Goal: Find specific page/section: Find specific page/section

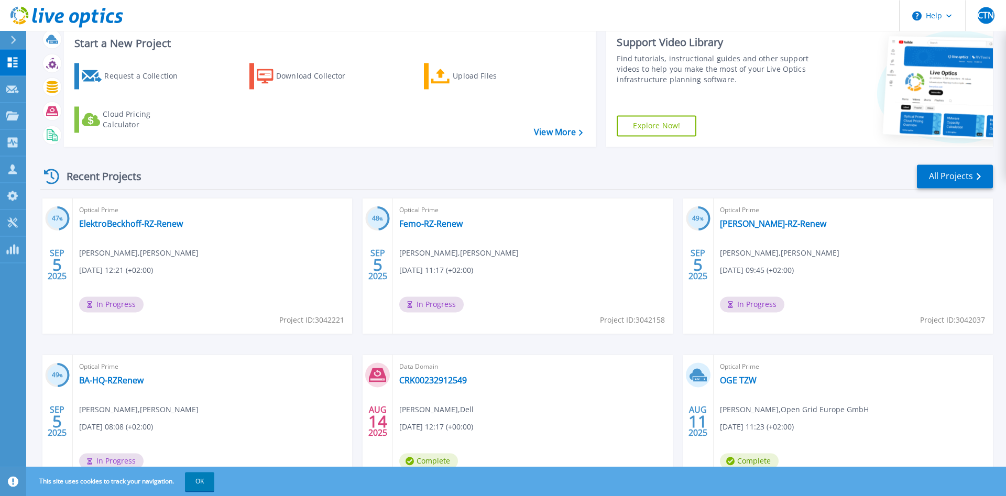
scroll to position [53, 0]
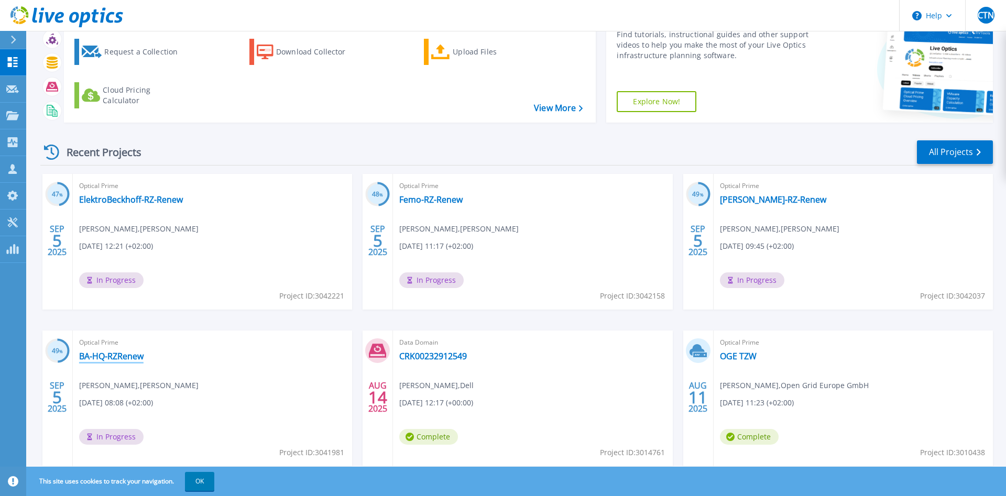
click at [117, 355] on link "BA-HQ-RZRenew" at bounding box center [111, 356] width 64 height 10
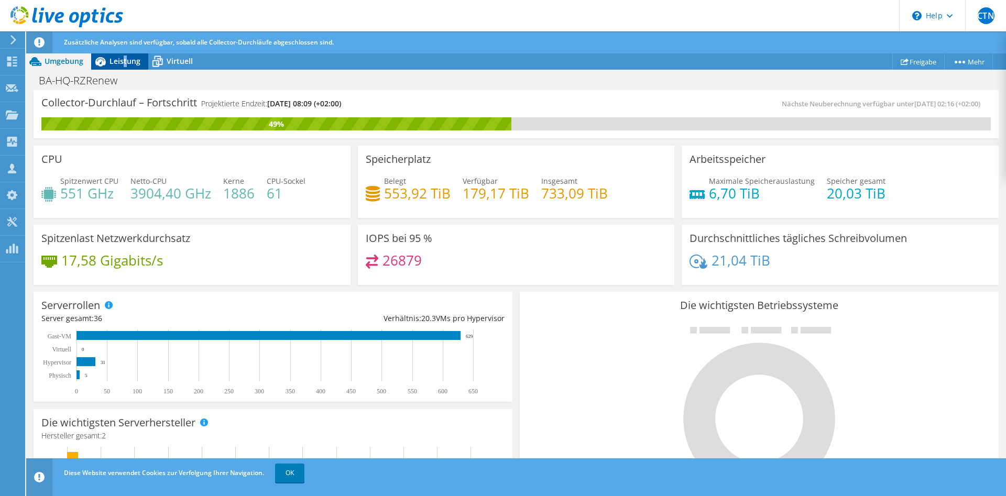
click at [124, 64] on div "Leistung" at bounding box center [119, 61] width 57 height 17
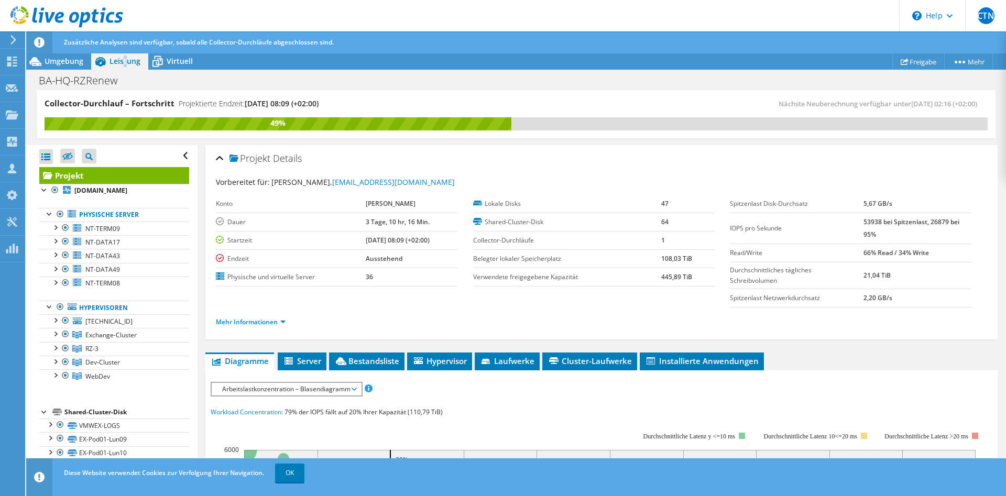
scroll to position [53, 0]
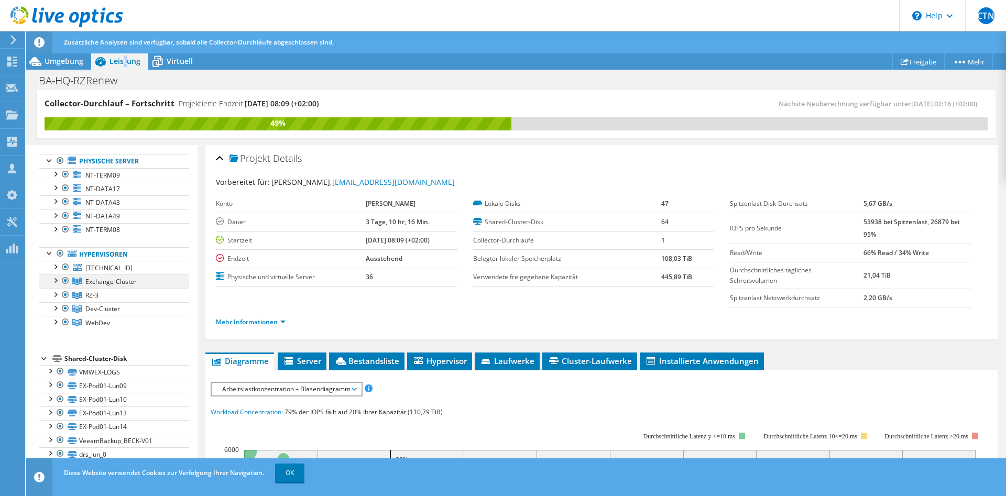
click at [57, 281] on div at bounding box center [55, 279] width 10 height 10
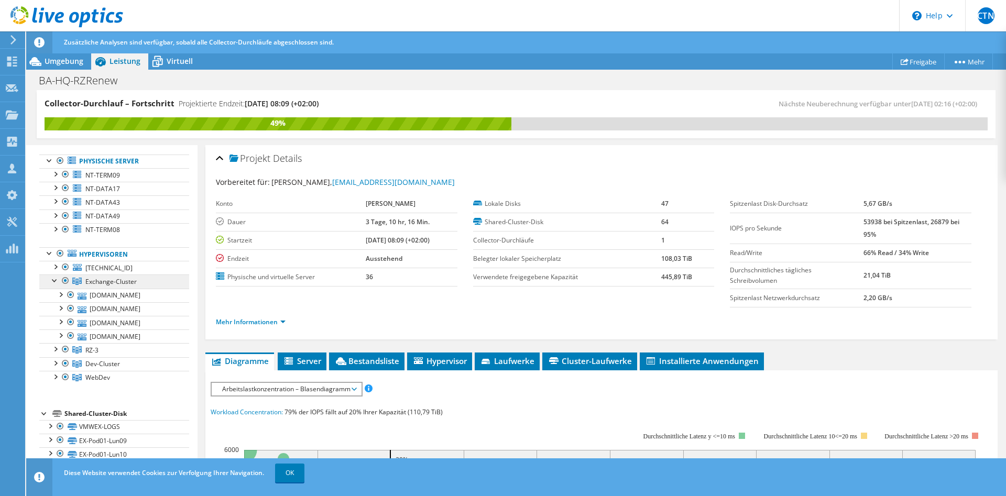
click at [118, 282] on span "Exchange-Cluster" at bounding box center [110, 281] width 51 height 9
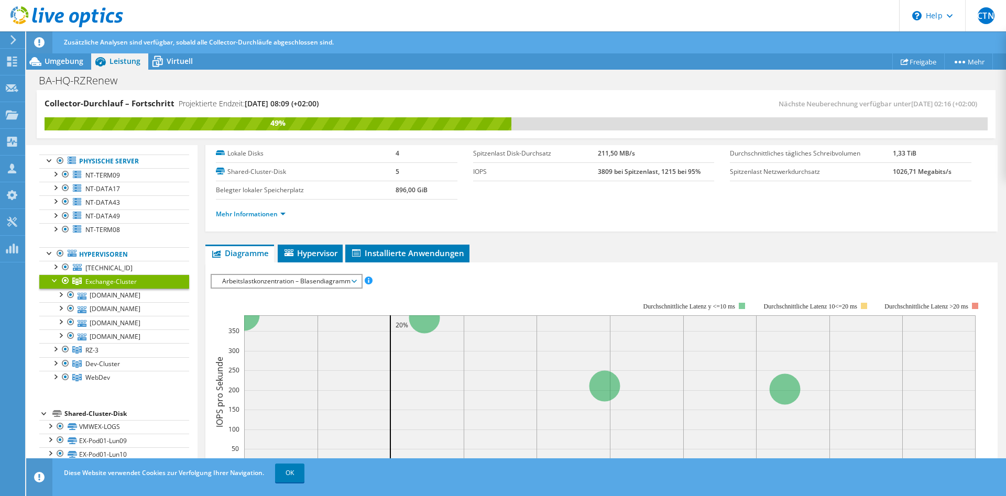
scroll to position [0, 0]
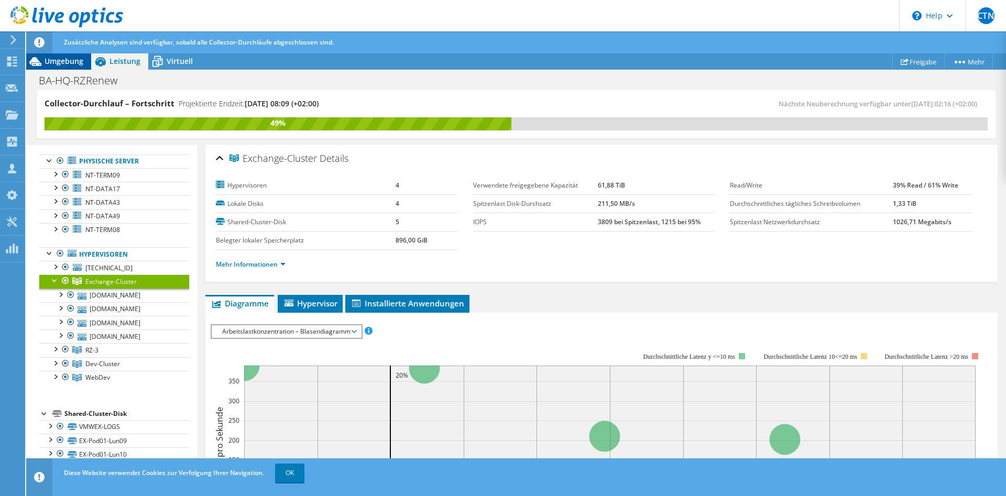
click at [53, 65] on span "Umgebung" at bounding box center [64, 61] width 39 height 10
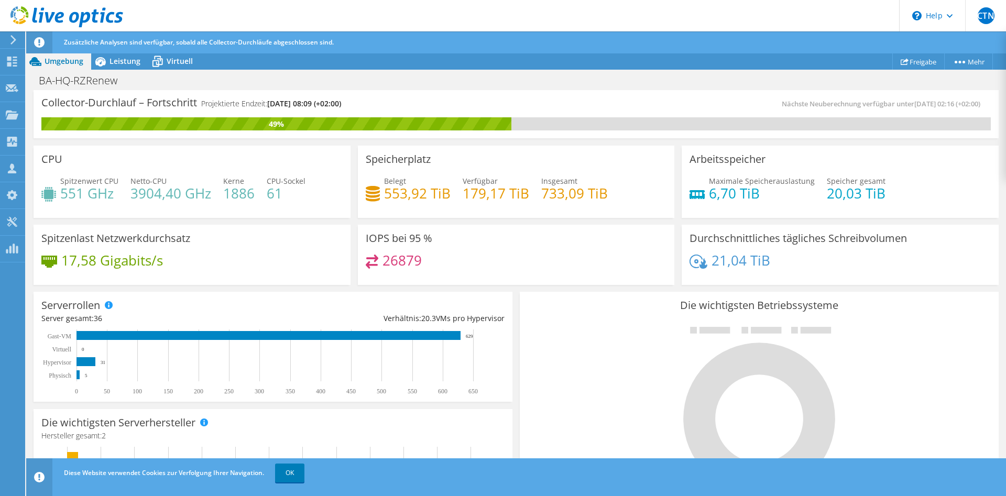
scroll to position [53, 0]
click at [51, 117] on div "Projekte" at bounding box center [50, 115] width 51 height 26
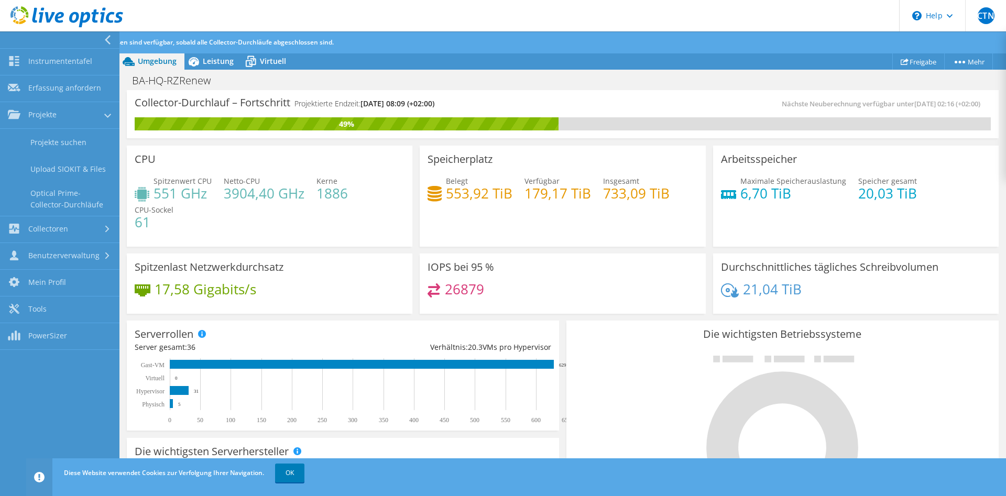
click at [112, 36] on div at bounding box center [110, 39] width 12 height 9
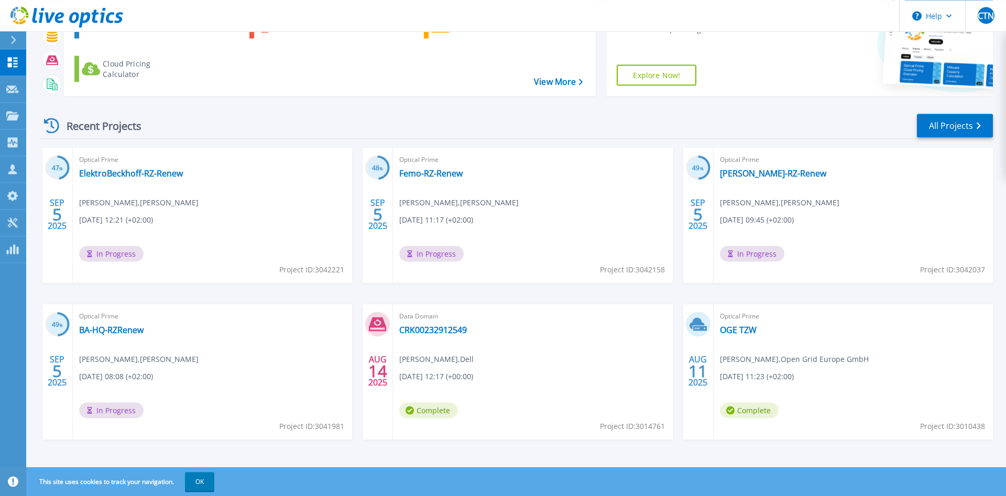
scroll to position [84, 0]
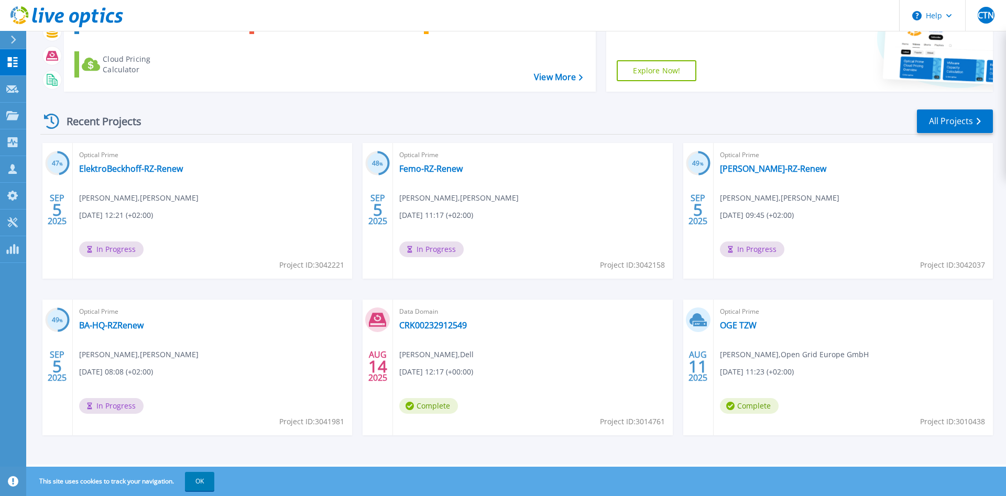
click at [606, 348] on div "Data Domain CRK00232912549 [PERSON_NAME] , Dell [DATE] 12:17 (+00:00) Complete …" at bounding box center [532, 368] width 279 height 136
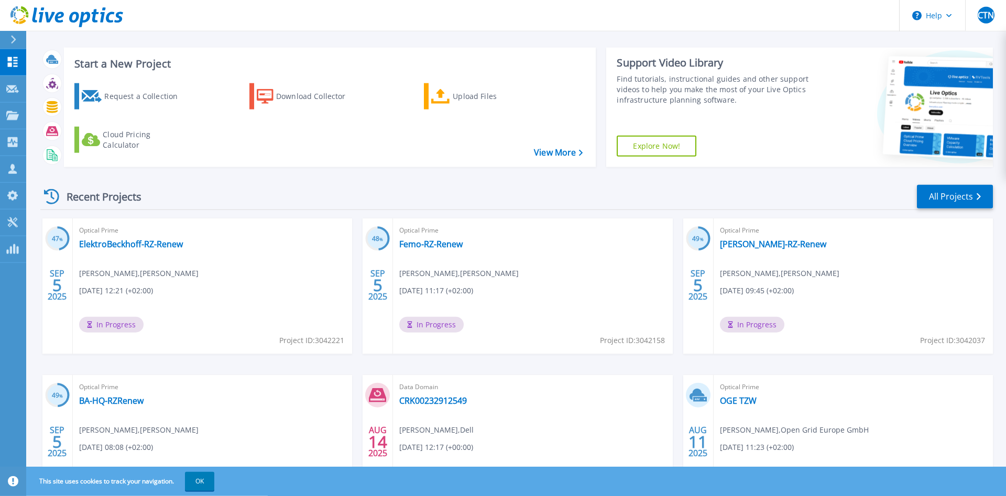
scroll to position [0, 0]
